Goal: Task Accomplishment & Management: Complete application form

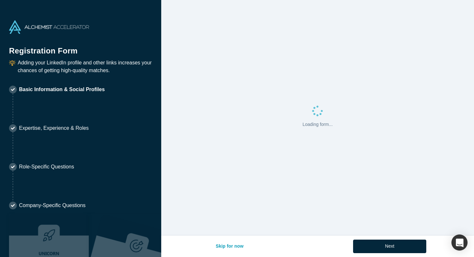
select select "US"
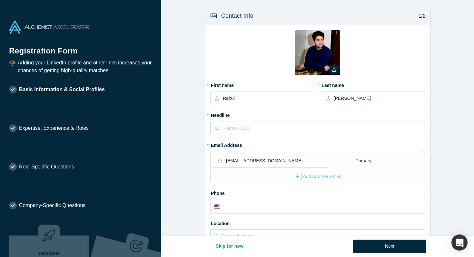
scroll to position [9, 0]
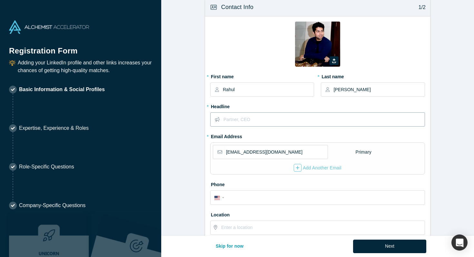
click at [268, 124] on input "text" at bounding box center [323, 120] width 201 height 14
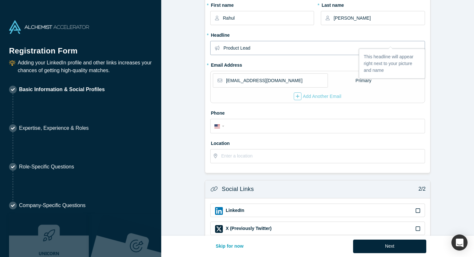
scroll to position [95, 0]
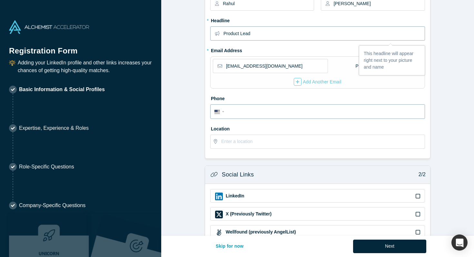
type input "Product Lead"
click at [258, 113] on input "tel" at bounding box center [323, 111] width 195 height 9
type input "[PHONE_NUMBER]"
click at [278, 139] on input "text" at bounding box center [322, 142] width 203 height 14
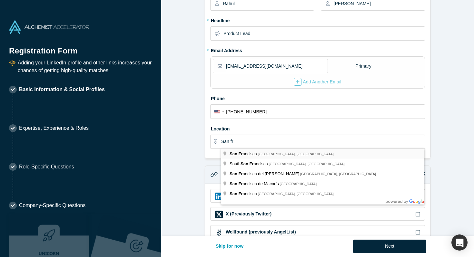
type input "[GEOGRAPHIC_DATA], [GEOGRAPHIC_DATA], [GEOGRAPHIC_DATA]"
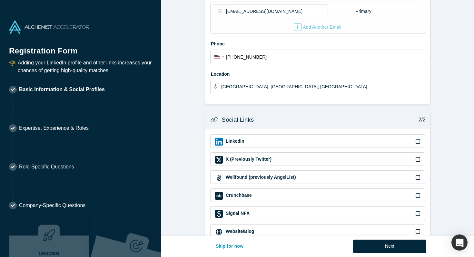
scroll to position [155, 0]
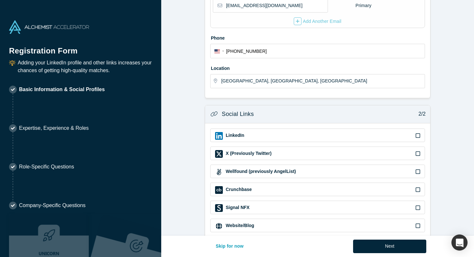
click at [269, 137] on div "LinkedIn" at bounding box center [317, 136] width 205 height 8
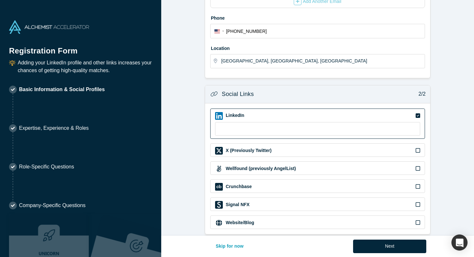
scroll to position [183, 0]
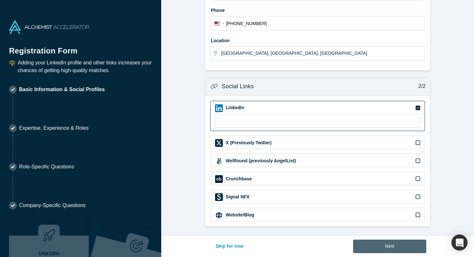
click at [386, 250] on button "Next" at bounding box center [389, 247] width 73 height 14
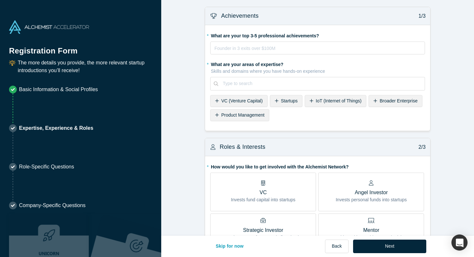
click at [284, 102] on span "Startups" at bounding box center [289, 100] width 17 height 5
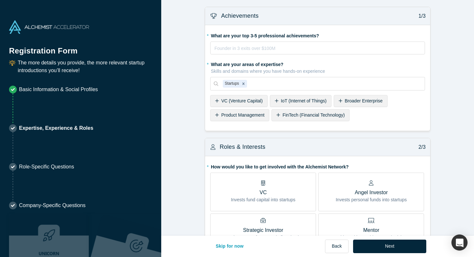
click at [252, 115] on span "Product Management" at bounding box center [242, 114] width 43 height 5
click at [337, 86] on div at bounding box center [358, 84] width 124 height 8
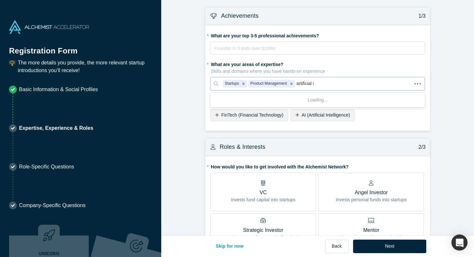
type input "artificial in"
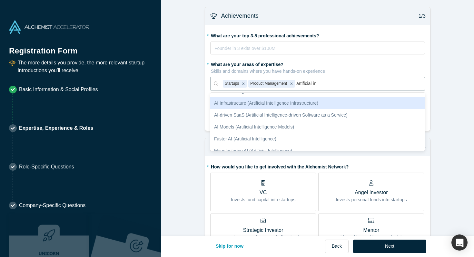
scroll to position [45, 0]
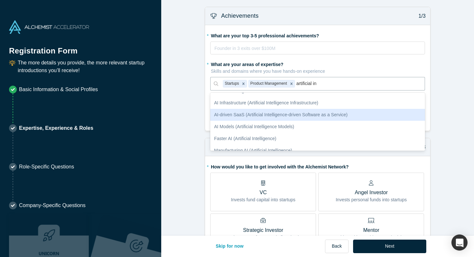
click at [314, 116] on div "AI-driven SaaS (Artificial Intelligence-driven Software as a Service)" at bounding box center [317, 115] width 215 height 12
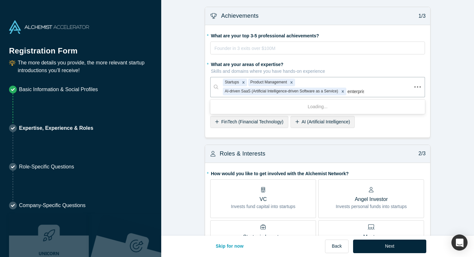
type input "enterprise"
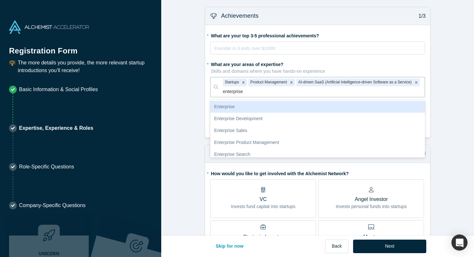
click at [302, 107] on div "Enterprise" at bounding box center [317, 107] width 215 height 12
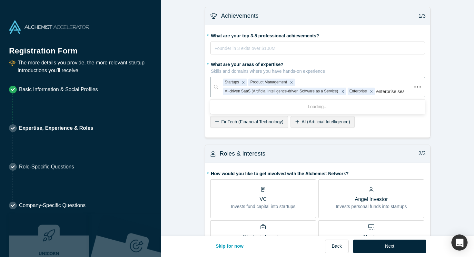
type input "enterprise sear"
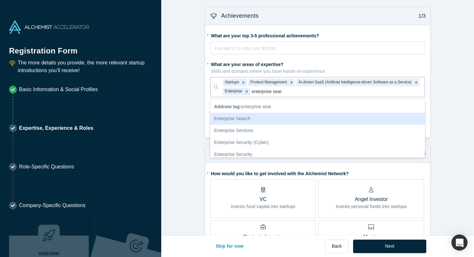
click at [282, 118] on div "Enterprise Search" at bounding box center [317, 119] width 215 height 12
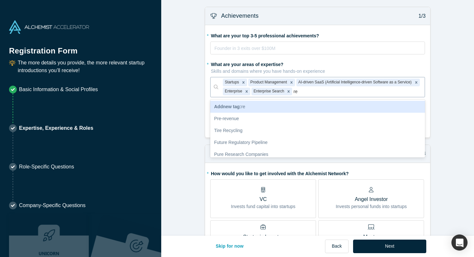
type input "r"
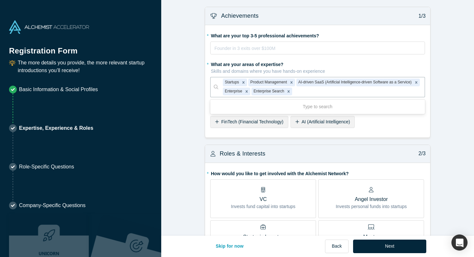
click at [249, 90] on icon "Remove Enterprise" at bounding box center [246, 91] width 5 height 5
type input "b2b"
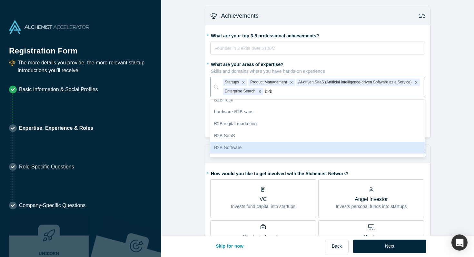
scroll to position [43, 0]
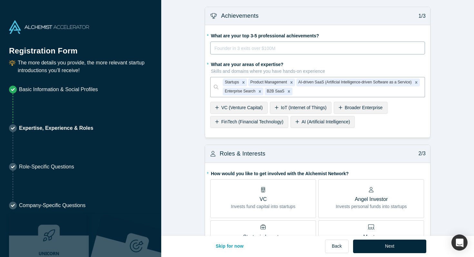
click at [300, 50] on div "rdw-editor" at bounding box center [318, 48] width 206 height 8
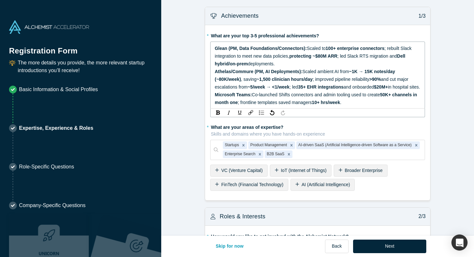
drag, startPoint x: 291, startPoint y: 61, endPoint x: 392, endPoint y: 49, distance: 100.8
click at [392, 49] on div "Glean (PM, Data Foundations/Connectors): Scaled to 100+ enterprise connectors ;…" at bounding box center [318, 55] width 206 height 23
click at [301, 63] on div "Glean (PM, Data Foundations/Connectors): Scaled to 100+ enterprise connectors c…" at bounding box center [318, 55] width 206 height 23
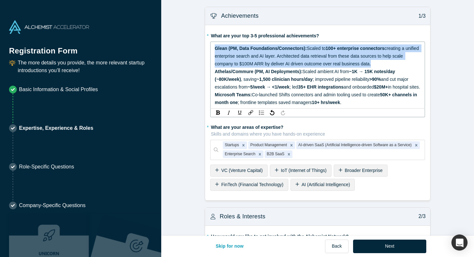
drag, startPoint x: 373, startPoint y: 65, endPoint x: 198, endPoint y: 49, distance: 176.0
copy div "Glean (PM, Data Foundations/Connectors): Scaled to 100+ enterprise connectors c…"
drag, startPoint x: 308, startPoint y: 48, endPoint x: 371, endPoint y: 63, distance: 64.8
click at [371, 63] on div "Glean (PM, Data Foundations/Connectors): Scaled to 100+ enterprise connectors c…" at bounding box center [318, 55] width 206 height 23
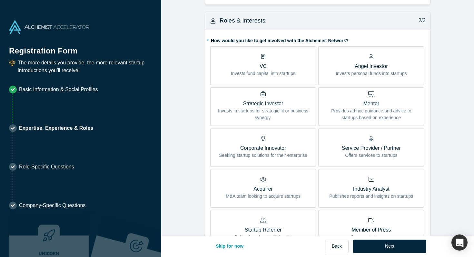
scroll to position [207, 0]
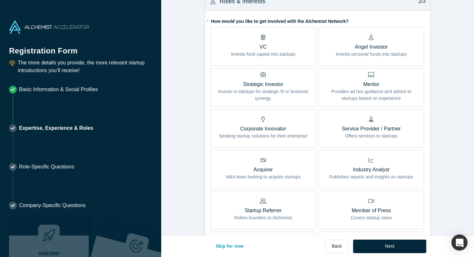
click at [367, 102] on p "Provides ad hoc guidance and advice to startups based on experience" at bounding box center [371, 95] width 96 height 14
click at [0, 0] on input "Mentor Provides ad hoc guidance and advice to startups based on experience" at bounding box center [0, 0] width 0 height 0
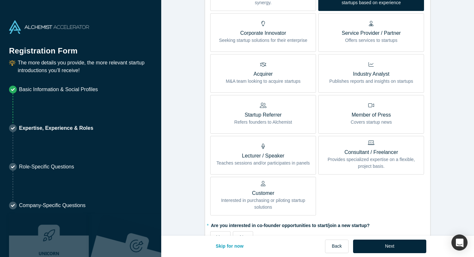
scroll to position [310, 0]
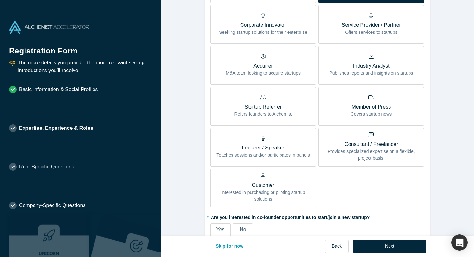
click at [271, 152] on p "Lecturer / Speaker" at bounding box center [262, 148] width 93 height 8
click at [0, 0] on input "Lecturer / Speaker Teaches sessions and/or participates in panels" at bounding box center [0, 0] width 0 height 0
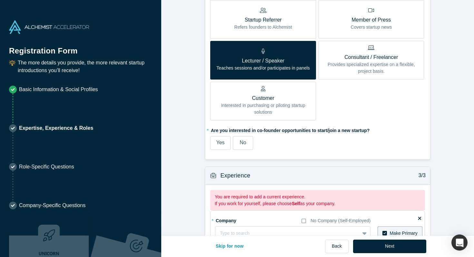
scroll to position [398, 0]
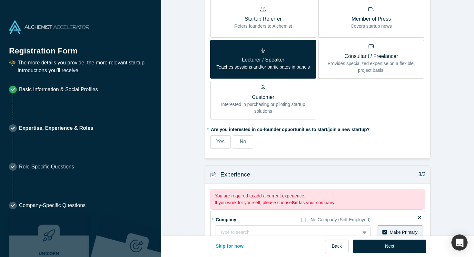
click at [225, 149] on label "Yes" at bounding box center [220, 142] width 20 height 14
click at [0, 0] on input "Yes" at bounding box center [0, 0] width 0 height 0
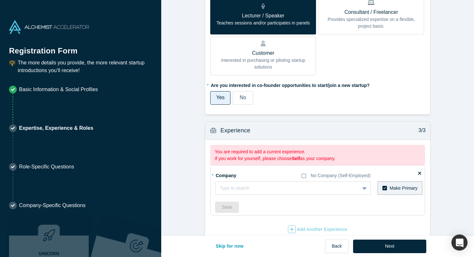
scroll to position [462, 0]
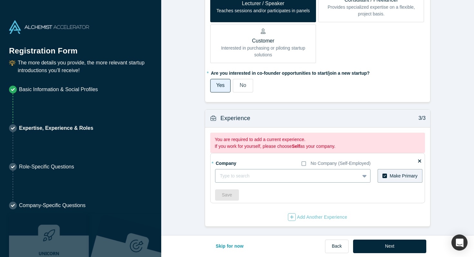
click at [228, 172] on div at bounding box center [287, 176] width 135 height 8
type input "glean"
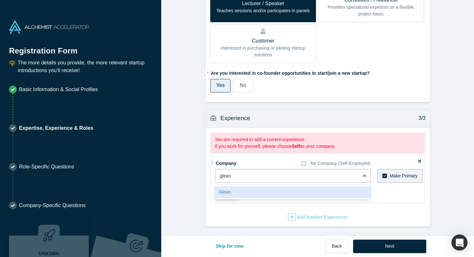
click at [236, 195] on div "Glean" at bounding box center [292, 192] width 155 height 12
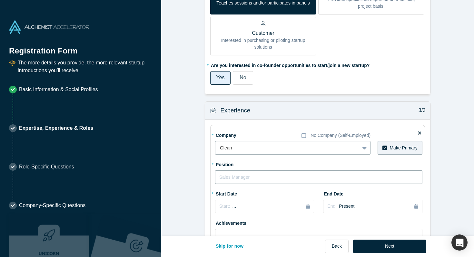
click at [238, 183] on input "text" at bounding box center [318, 177] width 207 height 14
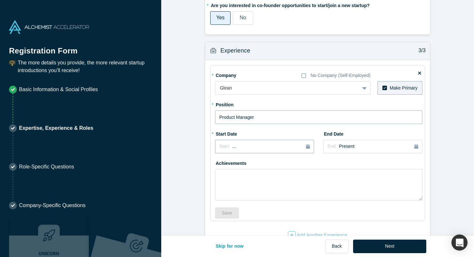
type input "Product Manager"
click at [243, 149] on button "Start: ..." at bounding box center [264, 147] width 99 height 14
click at [231, 206] on div "Oct" at bounding box center [228, 202] width 21 height 7
click at [273, 150] on div "Start: [DATE]" at bounding box center [264, 146] width 91 height 7
click at [270, 181] on div "Mar" at bounding box center [272, 178] width 21 height 7
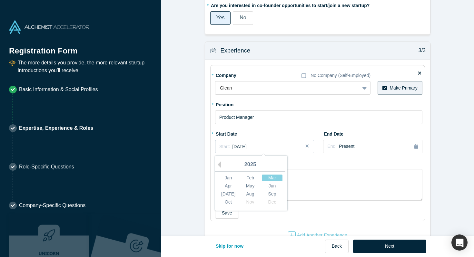
click at [285, 150] on div "Start: [DATE]" at bounding box center [264, 146] width 91 height 7
click at [269, 181] on div "Mar" at bounding box center [272, 178] width 21 height 7
click at [268, 153] on button "Start: [DATE]" at bounding box center [264, 147] width 99 height 14
click at [229, 189] on div "Apr" at bounding box center [228, 186] width 21 height 7
click at [269, 170] on div "Achievements" at bounding box center [318, 179] width 207 height 43
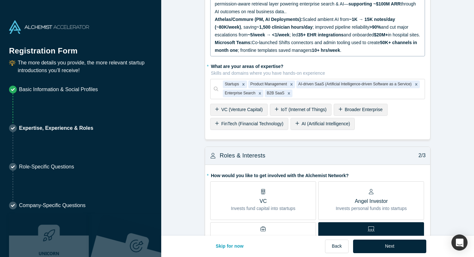
scroll to position [0, 0]
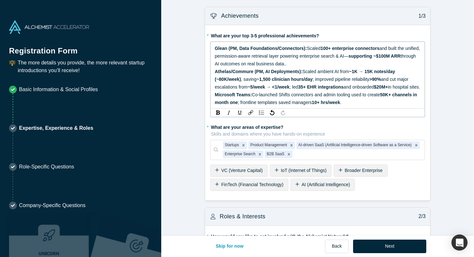
drag, startPoint x: 306, startPoint y: 49, endPoint x: 306, endPoint y: 62, distance: 12.9
click at [306, 62] on div "Glean (PM, Data Foundations/Connectors): Scaled 100+ enterprise connectors and …" at bounding box center [318, 55] width 206 height 23
copy div "Scaled 100+ enterprise connectors and built the unified, permission-aware retri…"
click at [307, 64] on div "Glean (PM, Data Foundations/Connectors): Scaled 100+ enterprise connectors and …" at bounding box center [318, 55] width 206 height 23
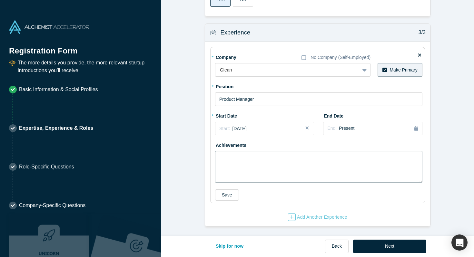
click at [262, 162] on textarea at bounding box center [318, 167] width 207 height 32
paste textarea "Scaled 100+ enterprise connectors and built the unified, permission-aware retri…"
type textarea "Scaled 100+ enterprise connectors and built the unified, permission-aware retri…"
paste textarea "- Lead product for Glean’s Data Foundations platform connecting with 100+ enter…"
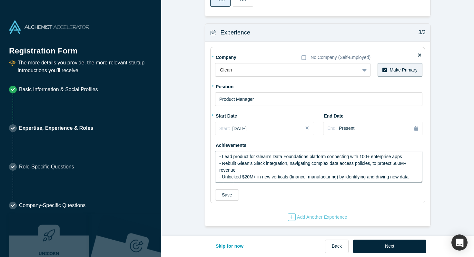
scroll to position [7, 0]
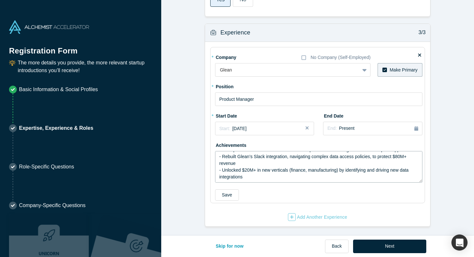
type textarea "- Lead product for Glean’s Data Foundations platform connecting with 100+ enter…"
click at [236, 193] on button "Save" at bounding box center [227, 194] width 24 height 11
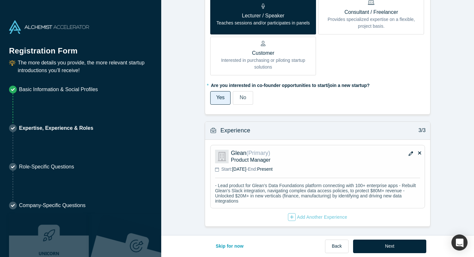
scroll to position [452, 0]
click at [295, 217] on div "Add Another Experience" at bounding box center [317, 217] width 59 height 8
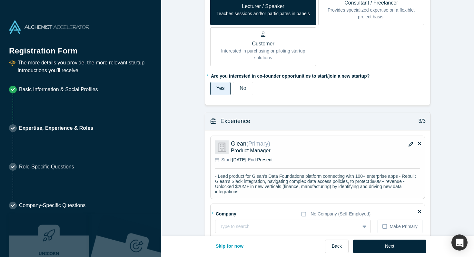
scroll to position [512, 0]
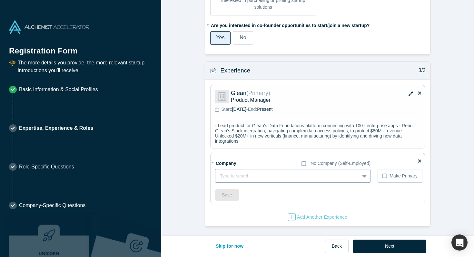
click at [227, 171] on div "Type to search" at bounding box center [287, 176] width 144 height 11
type input "athelas"
type input "commure"
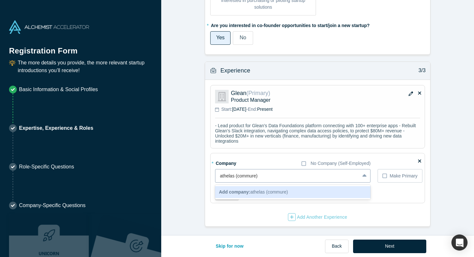
click at [222, 176] on input "athelas (commure)" at bounding box center [239, 176] width 39 height 7
click at [240, 176] on input "Athelas (commure)" at bounding box center [239, 176] width 39 height 7
type input "Athelas (Commure)"
click at [242, 192] on b "Add company:" at bounding box center [234, 191] width 31 height 5
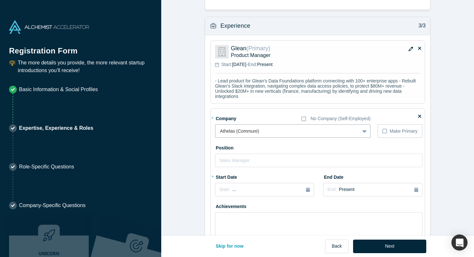
scroll to position [558, 0]
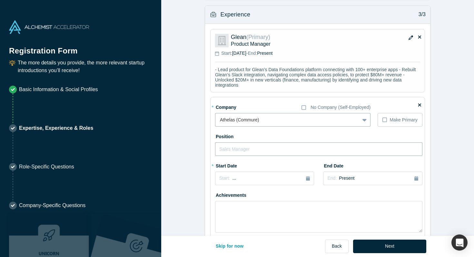
click at [280, 156] on input "text" at bounding box center [318, 149] width 207 height 14
type input "Product Manager"
click at [270, 182] on div "Start: ..." at bounding box center [264, 178] width 91 height 7
click at [221, 204] on div "2025" at bounding box center [250, 197] width 70 height 14
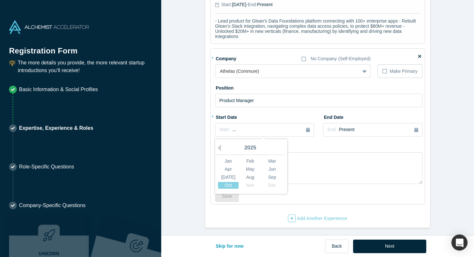
scroll to position [618, 0]
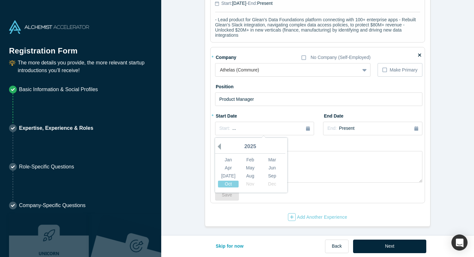
click at [219, 146] on button "Previous Year" at bounding box center [217, 146] width 6 height 6
drag, startPoint x: 244, startPoint y: 175, endPoint x: 228, endPoint y: 177, distance: 15.6
click at [228, 177] on div "[DATE] Aug Sep" at bounding box center [250, 176] width 66 height 8
click at [267, 169] on div "Jun" at bounding box center [272, 168] width 21 height 7
click at [340, 128] on span "Present" at bounding box center [346, 128] width 15 height 5
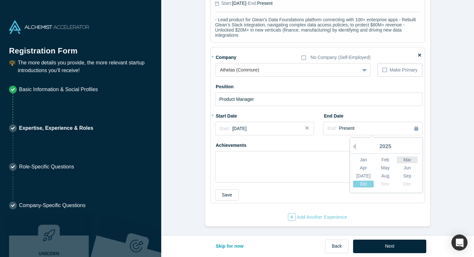
click at [402, 159] on div "Mar" at bounding box center [407, 160] width 21 height 7
click at [228, 162] on textarea at bounding box center [318, 167] width 207 height 32
paste textarea "- Led the Ambient AI and Data Integration platform for health tech company Athe…"
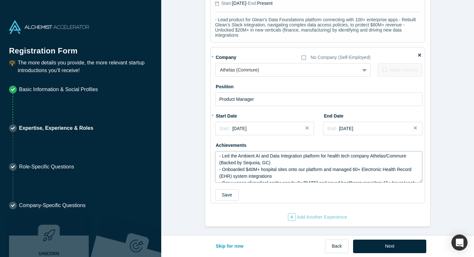
scroll to position [0, 0]
type textarea "- Led the Ambient AI and Data Integration platform for health tech company Athe…"
click at [226, 195] on button "Save" at bounding box center [227, 194] width 24 height 11
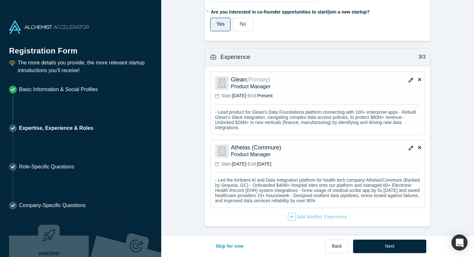
scroll to position [527, 0]
click at [319, 217] on div "Add Another Experience" at bounding box center [317, 217] width 59 height 8
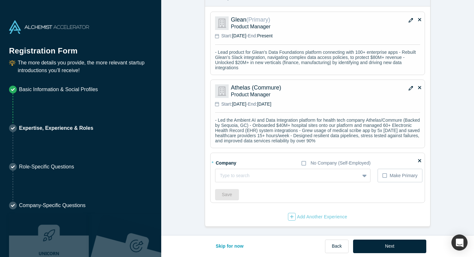
scroll to position [586, 0]
click at [263, 180] on div "Type to search" at bounding box center [280, 175] width 131 height 11
type input "Microsoft"
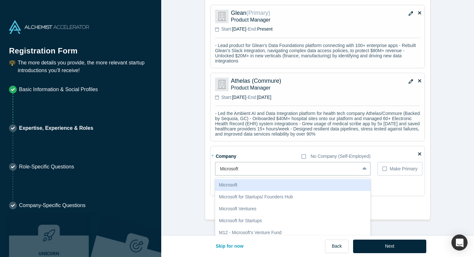
click at [257, 191] on div "Microsoft" at bounding box center [292, 185] width 155 height 12
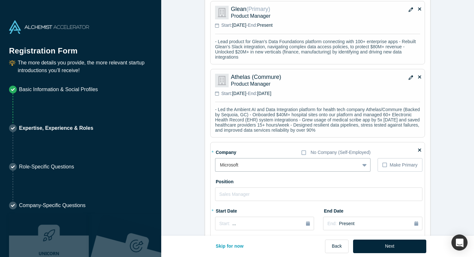
scroll to position [623, 0]
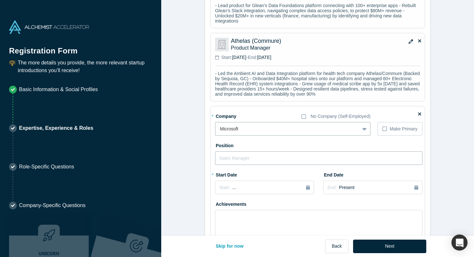
click at [282, 165] on input "text" at bounding box center [318, 158] width 207 height 14
type input "Product Manager"
click at [253, 191] on div "Start: ..." at bounding box center [264, 187] width 91 height 7
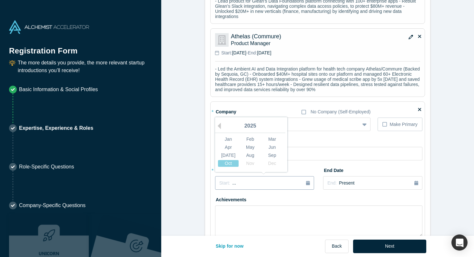
scroll to position [629, 0]
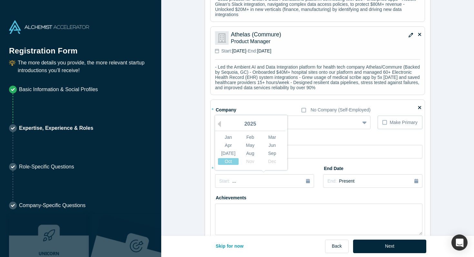
click at [222, 131] on div "2025" at bounding box center [250, 125] width 70 height 14
click at [220, 127] on button "Previous Year" at bounding box center [217, 124] width 6 height 6
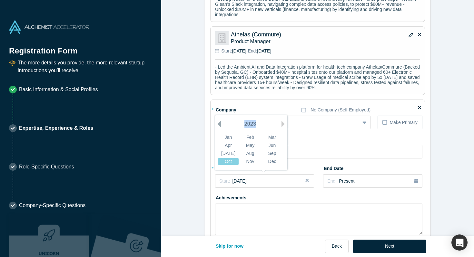
click at [220, 127] on button "Previous Year" at bounding box center [217, 124] width 6 height 6
click at [231, 157] on div "[DATE]" at bounding box center [228, 153] width 21 height 7
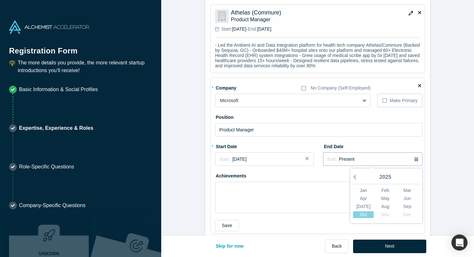
click at [346, 162] on span "Present" at bounding box center [346, 159] width 15 height 5
click at [356, 184] on div "2025" at bounding box center [385, 178] width 70 height 14
click at [354, 180] on button "Previous Year" at bounding box center [352, 177] width 6 height 6
click at [368, 210] on div "[DATE]" at bounding box center [363, 206] width 21 height 7
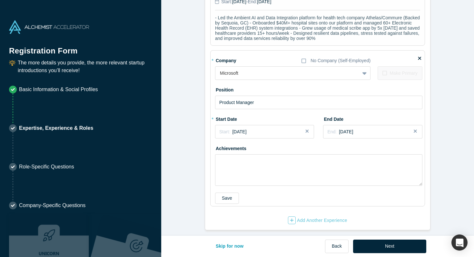
scroll to position [692, 0]
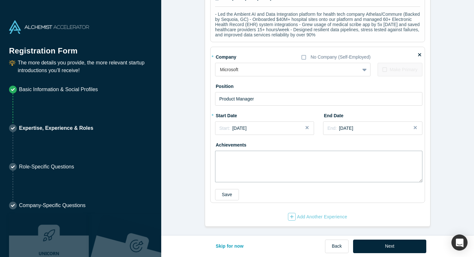
click at [238, 169] on textarea at bounding box center [318, 167] width 207 height 32
paste textarea "- Drove collaboration tools for 40M+ frontline workers (Microsoft Teams for Fro…"
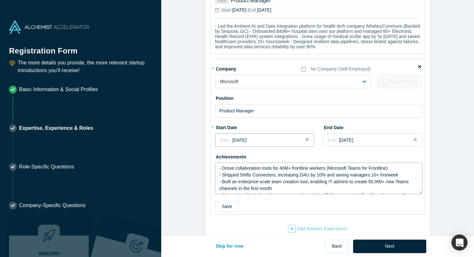
scroll to position [663, 0]
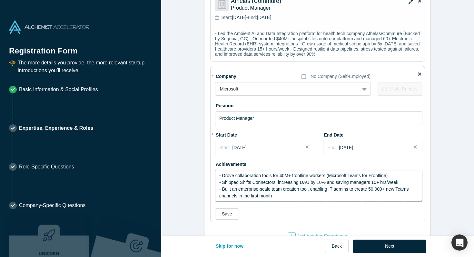
type textarea "- Drove collaboration tools for 40M+ frontline workers (Microsoft Teams for Fro…"
click at [267, 49] on p "- Led the Ambient AI and Data Integration platform for health tech company Athe…" at bounding box center [317, 44] width 205 height 26
click at [267, 48] on p "- Led the Ambient AI and Data Integration platform for health tech company Athe…" at bounding box center [317, 44] width 205 height 26
click at [229, 220] on button "Save" at bounding box center [227, 213] width 24 height 11
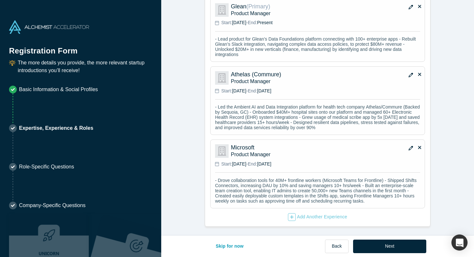
scroll to position [600, 0]
click at [272, 110] on p "- Led the Ambient AI and Data Integration platform for health tech company Athe…" at bounding box center [317, 117] width 205 height 26
click at [410, 73] on icon "button" at bounding box center [410, 75] width 5 height 5
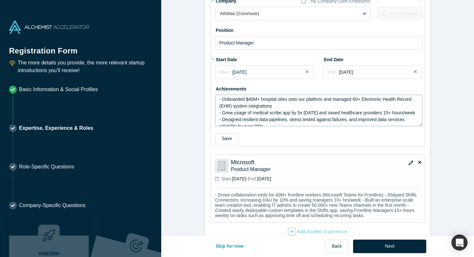
scroll to position [0, 0]
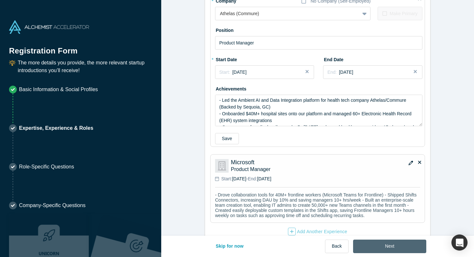
click at [376, 246] on button "Next" at bounding box center [389, 247] width 73 height 14
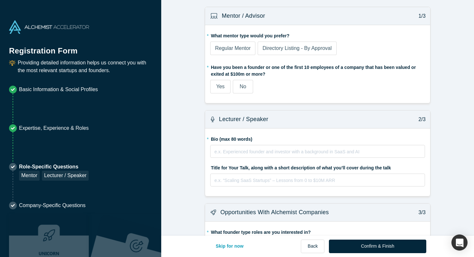
click at [251, 48] on label "Regular Mentor" at bounding box center [232, 49] width 45 height 14
click at [0, 0] on input "Regular Mentor" at bounding box center [0, 0] width 0 height 0
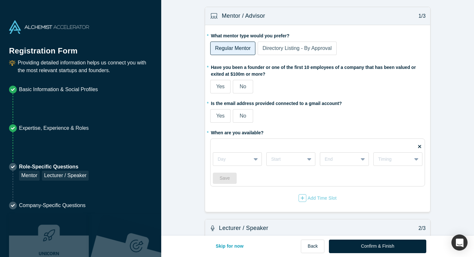
click at [270, 48] on span "Directory Listing - By Approval" at bounding box center [296, 47] width 69 height 5
click at [0, 0] on input "Directory Listing - By Approval" at bounding box center [0, 0] width 0 height 0
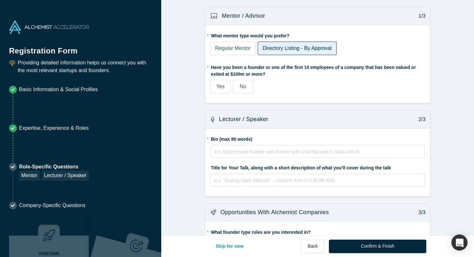
click at [244, 48] on span "Regular Mentor" at bounding box center [232, 47] width 35 height 5
click at [0, 0] on input "Regular Mentor" at bounding box center [0, 0] width 0 height 0
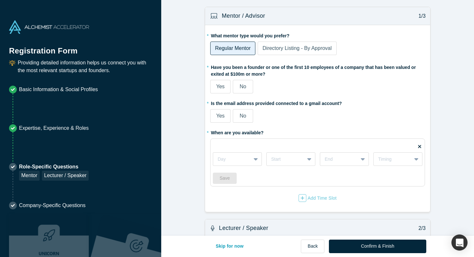
click at [243, 89] on div "No" at bounding box center [242, 87] width 6 height 8
click at [0, 0] on input "No" at bounding box center [0, 0] width 0 height 0
click at [267, 50] on span "Directory Listing - By Approval" at bounding box center [296, 47] width 69 height 5
click at [0, 0] on input "Directory Listing - By Approval" at bounding box center [0, 0] width 0 height 0
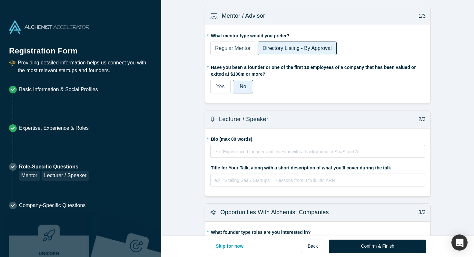
click at [229, 51] on span "Regular Mentor" at bounding box center [232, 47] width 35 height 5
click at [0, 0] on input "Regular Mentor" at bounding box center [0, 0] width 0 height 0
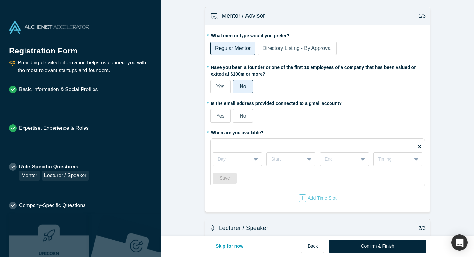
click at [222, 116] on span "Yes" at bounding box center [220, 115] width 8 height 5
click at [0, 0] on input "Yes" at bounding box center [0, 0] width 0 height 0
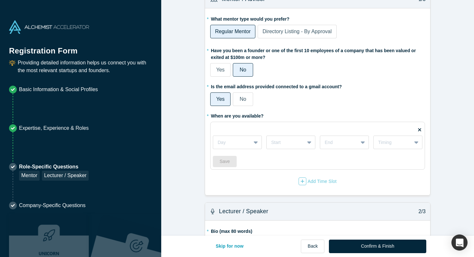
scroll to position [27, 0]
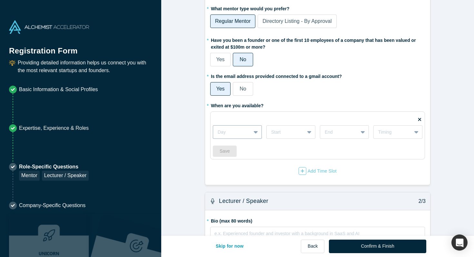
click at [232, 131] on div at bounding box center [232, 132] width 29 height 8
click at [232, 185] on div "Thursdays" at bounding box center [237, 184] width 49 height 12
click at [280, 128] on div at bounding box center [285, 132] width 29 height 8
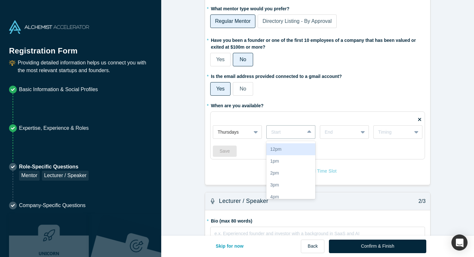
click at [281, 150] on div "12pm" at bounding box center [290, 149] width 49 height 12
click at [327, 130] on div at bounding box center [338, 132] width 29 height 8
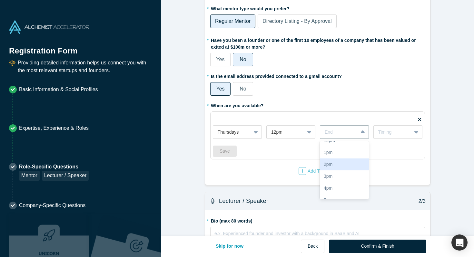
scroll to position [80, 0]
click at [341, 165] on div "2pm" at bounding box center [344, 164] width 49 height 12
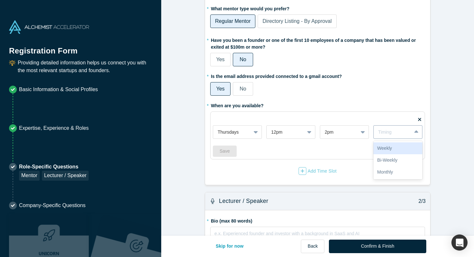
click at [382, 134] on div "Timing" at bounding box center [392, 132] width 29 height 7
click at [382, 148] on div "Weekly" at bounding box center [397, 148] width 49 height 12
click at [227, 155] on button "Save" at bounding box center [225, 151] width 24 height 11
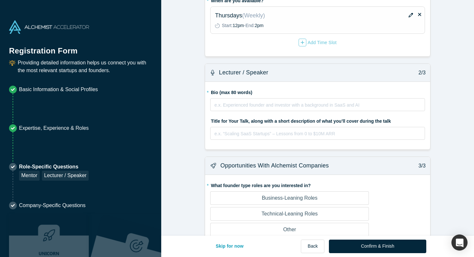
scroll to position [136, 0]
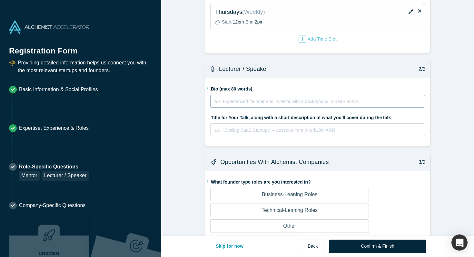
click at [234, 100] on div "rdw-editor" at bounding box center [318, 102] width 206 height 8
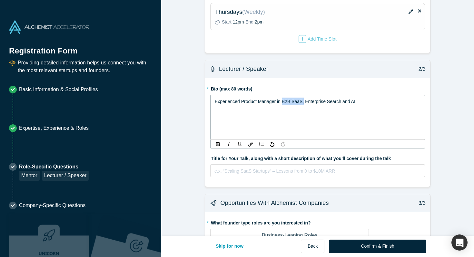
drag, startPoint x: 304, startPoint y: 101, endPoint x: 282, endPoint y: 101, distance: 21.3
click at [282, 101] on span "Experienced Product Manager in B2B SaaS, Enterprise Search and AI" at bounding box center [285, 101] width 140 height 5
click at [385, 98] on div "Experienced Product Manager in scaling startups in Enterprise Search and AI" at bounding box center [318, 102] width 206 height 8
click at [383, 103] on div "Experienced Product Manager in scaling startups in Enterprise Search and AI" at bounding box center [318, 102] width 206 height 8
click at [362, 102] on span "Experienced Product Manager in scaling startups in Enterprise Search and AI" at bounding box center [292, 101] width 154 height 5
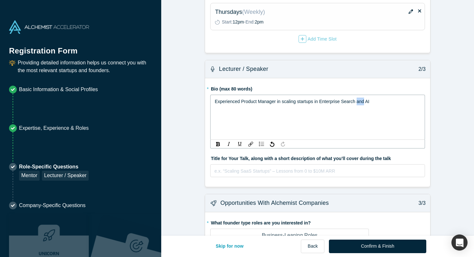
click at [362, 102] on span "Experienced Product Manager in scaling startups in Enterprise Search and AI" at bounding box center [292, 101] width 154 height 5
click at [390, 103] on div "Experienced Product Manager in scaling startups in Enterprise Search and AI" at bounding box center [318, 102] width 206 height 8
drag, startPoint x: 410, startPoint y: 109, endPoint x: 374, endPoint y: 102, distance: 36.6
click at [374, 102] on div "Experienced Product Manager in scaling startups in Enterprise Search and AI. Cu…" at bounding box center [318, 105] width 206 height 15
drag, startPoint x: 372, startPoint y: 100, endPoint x: 322, endPoint y: 101, distance: 50.0
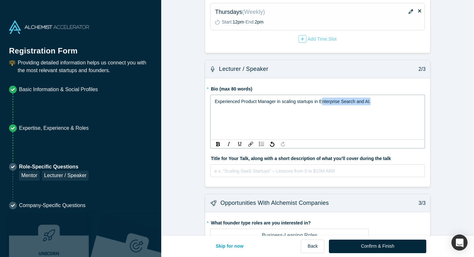
click at [322, 101] on div "Experienced Product Manager in scaling startups in Enterprise Search and AI." at bounding box center [318, 102] width 206 height 8
click at [319, 103] on span "Experienced Product Manager in scaling startups in Enterprise AI" at bounding box center [280, 101] width 130 height 5
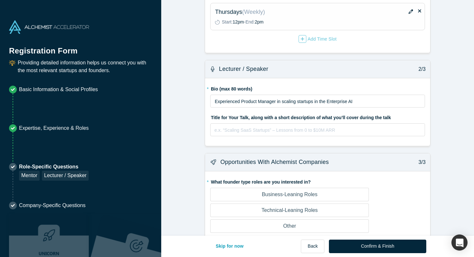
click at [361, 106] on div "Experienced Product Manager in scaling startups in the Enterprise AI" at bounding box center [317, 101] width 215 height 13
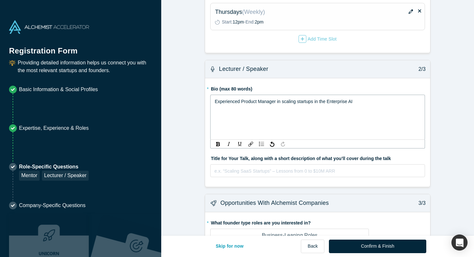
click at [361, 103] on div "Experienced Product Manager in scaling startups in the Enterprise AI" at bounding box center [318, 102] width 206 height 8
click at [322, 102] on span "Experienced Product Manager in scaling startups in the Enterprise AI" at bounding box center [284, 101] width 138 height 5
click at [353, 104] on div "Experienced Product Manager in scaling startups in Enterprise AI" at bounding box center [318, 102] width 206 height 8
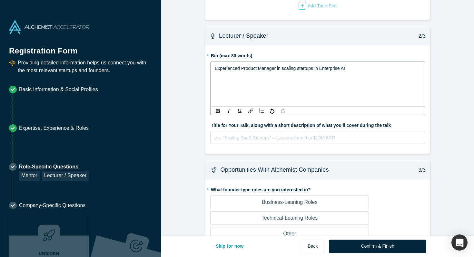
scroll to position [176, 0]
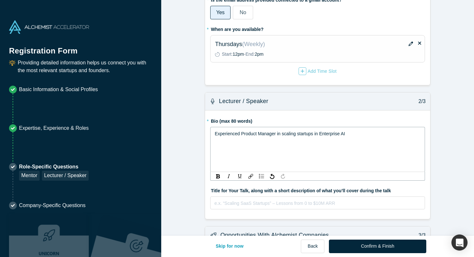
click at [355, 102] on div "Lecturer / Speaker 2/3" at bounding box center [317, 101] width 225 height 18
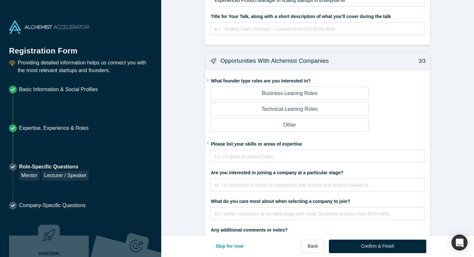
scroll to position [239, 0]
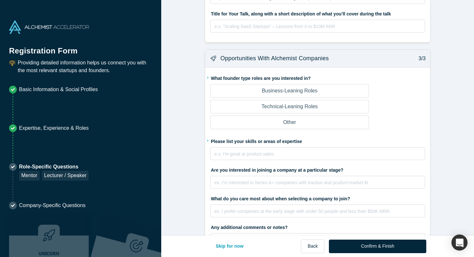
click at [342, 91] on label "Business-Leaning Roles" at bounding box center [289, 91] width 159 height 14
click at [0, 0] on input "Business-Leaning Roles" at bounding box center [0, 0] width 0 height 0
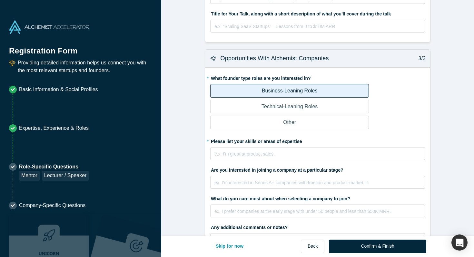
click at [338, 106] on label "Technical-Leaning Roles" at bounding box center [289, 107] width 159 height 14
click at [0, 0] on input "Technical-Leaning Roles" at bounding box center [0, 0] width 0 height 0
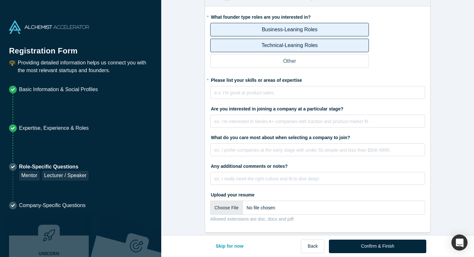
scroll to position [302, 0]
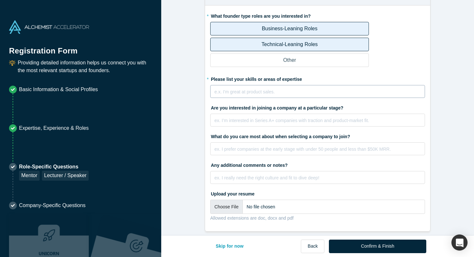
click at [337, 98] on div "e.x. I'm great at product sales." at bounding box center [317, 91] width 215 height 13
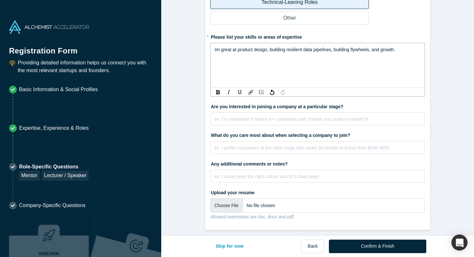
scroll to position [348, 0]
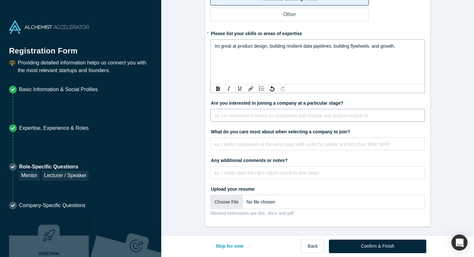
click at [312, 116] on div "ex. I’m interested in Series A+ companies with traction and product-market fit." at bounding box center [317, 115] width 215 height 13
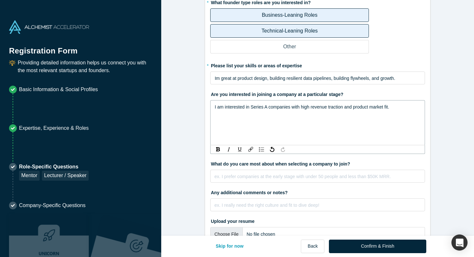
scroll to position [327, 0]
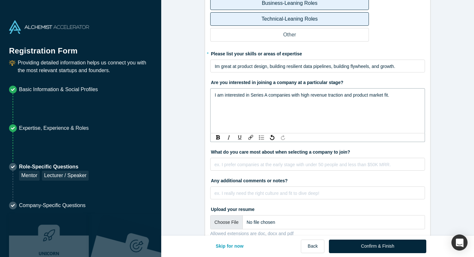
click at [334, 94] on span "I am interested in Series A companies with high revenue traction and product ma…" at bounding box center [302, 94] width 174 height 5
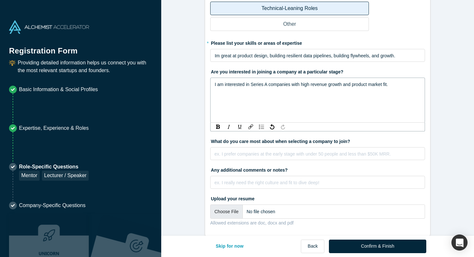
scroll to position [348, 0]
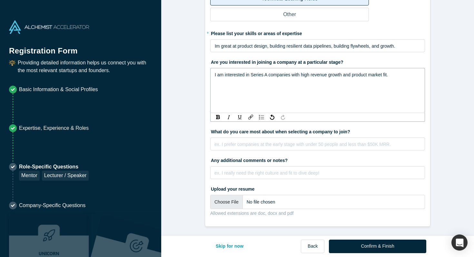
click at [269, 75] on span "I am interested in Series A companies with high revenue growth and product mark…" at bounding box center [301, 74] width 173 height 5
click at [246, 144] on div "rdw-editor" at bounding box center [318, 144] width 206 height 8
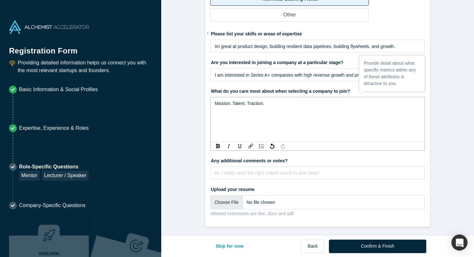
scroll to position [347, 0]
click at [237, 199] on input "file" at bounding box center [317, 202] width 215 height 14
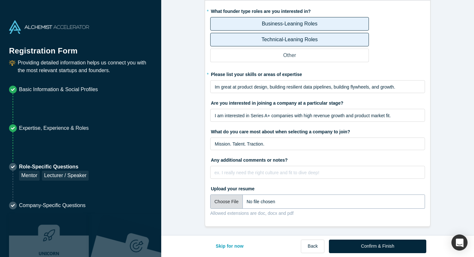
scroll to position [306, 0]
type input "C:\fakepath\[PERSON_NAME] Resume Glean (1).pdf"
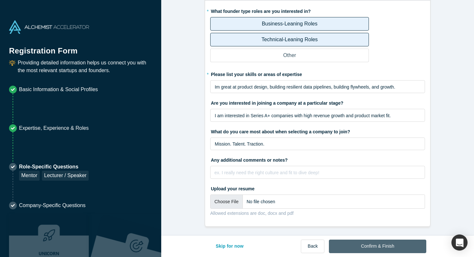
click at [351, 246] on button "Confirm & Finish" at bounding box center [377, 247] width 97 height 14
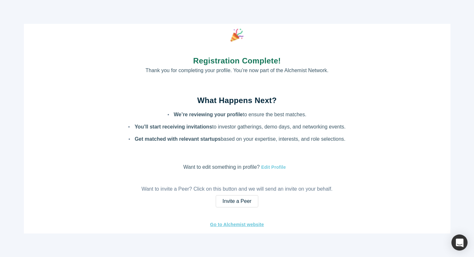
click at [275, 167] on button "Edit Profile" at bounding box center [272, 167] width 26 height 7
select select "US"
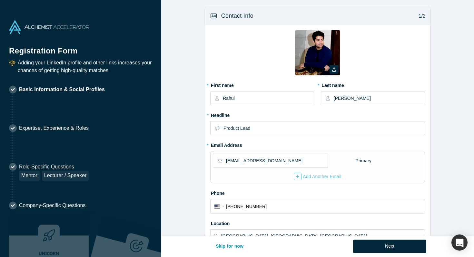
click at [77, 125] on p "Expertise, Experience & Roles" at bounding box center [54, 128] width 70 height 8
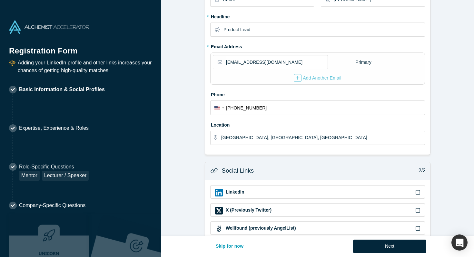
scroll to position [138, 0]
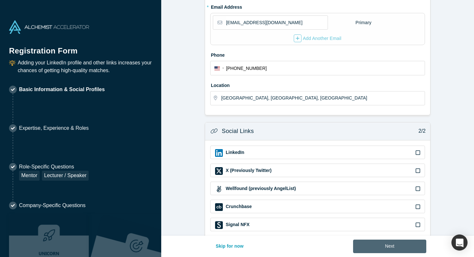
click at [388, 249] on button "Next" at bounding box center [389, 247] width 73 height 14
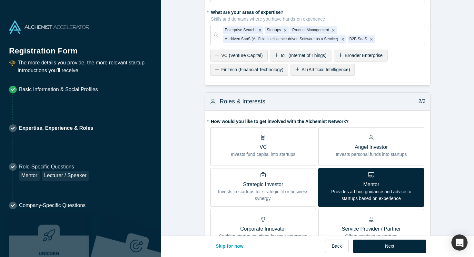
scroll to position [130, 0]
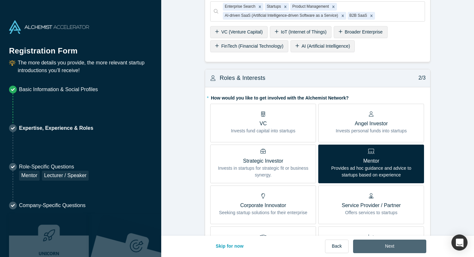
click at [381, 247] on button "Next" at bounding box center [389, 247] width 73 height 14
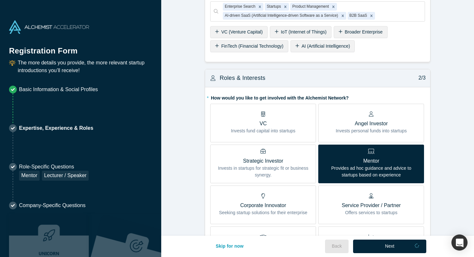
scroll to position [0, 0]
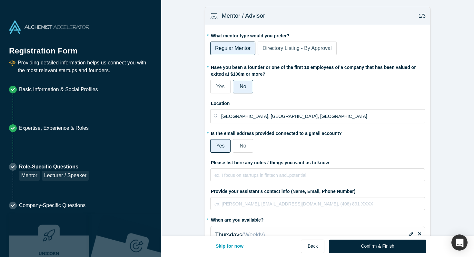
click at [318, 53] on label "Directory Listing - By Approval" at bounding box center [296, 49] width 79 height 14
click at [0, 0] on input "Directory Listing - By Approval" at bounding box center [0, 0] width 0 height 0
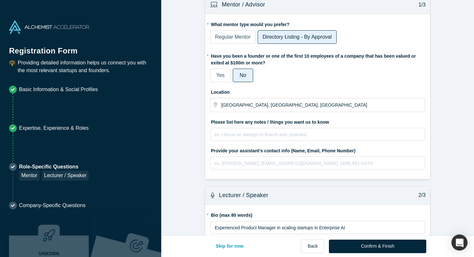
scroll to position [15, 0]
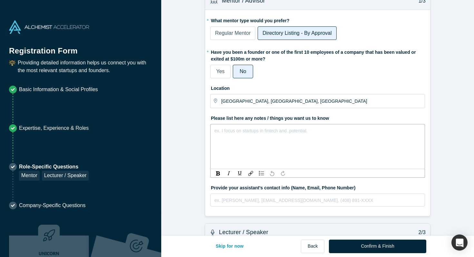
click at [286, 135] on div "ex. I focus on startups in fintech and..potential." at bounding box center [317, 146] width 215 height 45
click at [329, 130] on span "I focus on helping startups in B2B SaaS; specifically deplying agentic solutios…" at bounding box center [296, 130] width 162 height 5
click at [379, 132] on span "I focus on helping startups in B2B SaaS; specifically deploying agentic solutio…" at bounding box center [297, 130] width 164 height 5
click at [369, 132] on span "I focus on helping startups in B2B SaaS; specifically deploying agentic solutio…" at bounding box center [297, 130] width 164 height 5
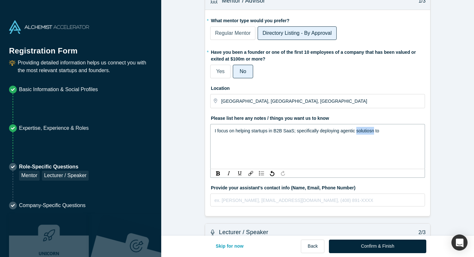
click at [369, 132] on span "I focus on helping startups in B2B SaaS; specifically deploying agentic solutio…" at bounding box center [297, 130] width 164 height 5
click at [394, 132] on div "I focus on helping startups in B2B SaaS; specifically deploying agentic solutio…" at bounding box center [318, 131] width 206 height 8
click at [351, 130] on span "I focus on helping startups in B2B SaaS; specifically deploying agentic solutio…" at bounding box center [307, 130] width 184 height 5
click at [409, 128] on div "I focus on helping startups in B2B SaaS; specifically deploying agentic solutio…" at bounding box center [318, 131] width 206 height 8
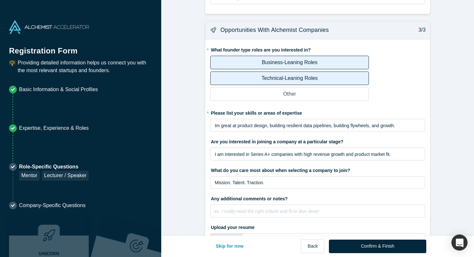
scroll to position [349, 0]
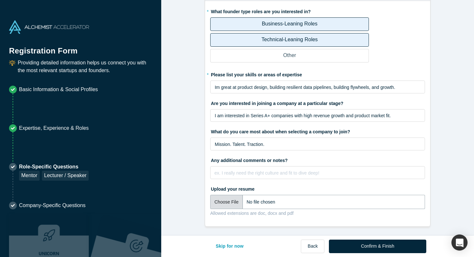
click at [236, 202] on input "file" at bounding box center [317, 202] width 215 height 14
type input "C:\fakepath\[PERSON_NAME] Resume Glean (1).pdf"
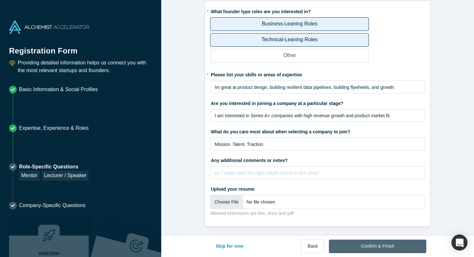
click at [350, 246] on button "Confirm & Finish" at bounding box center [377, 247] width 97 height 14
